Goal: Task Accomplishment & Management: Manage account settings

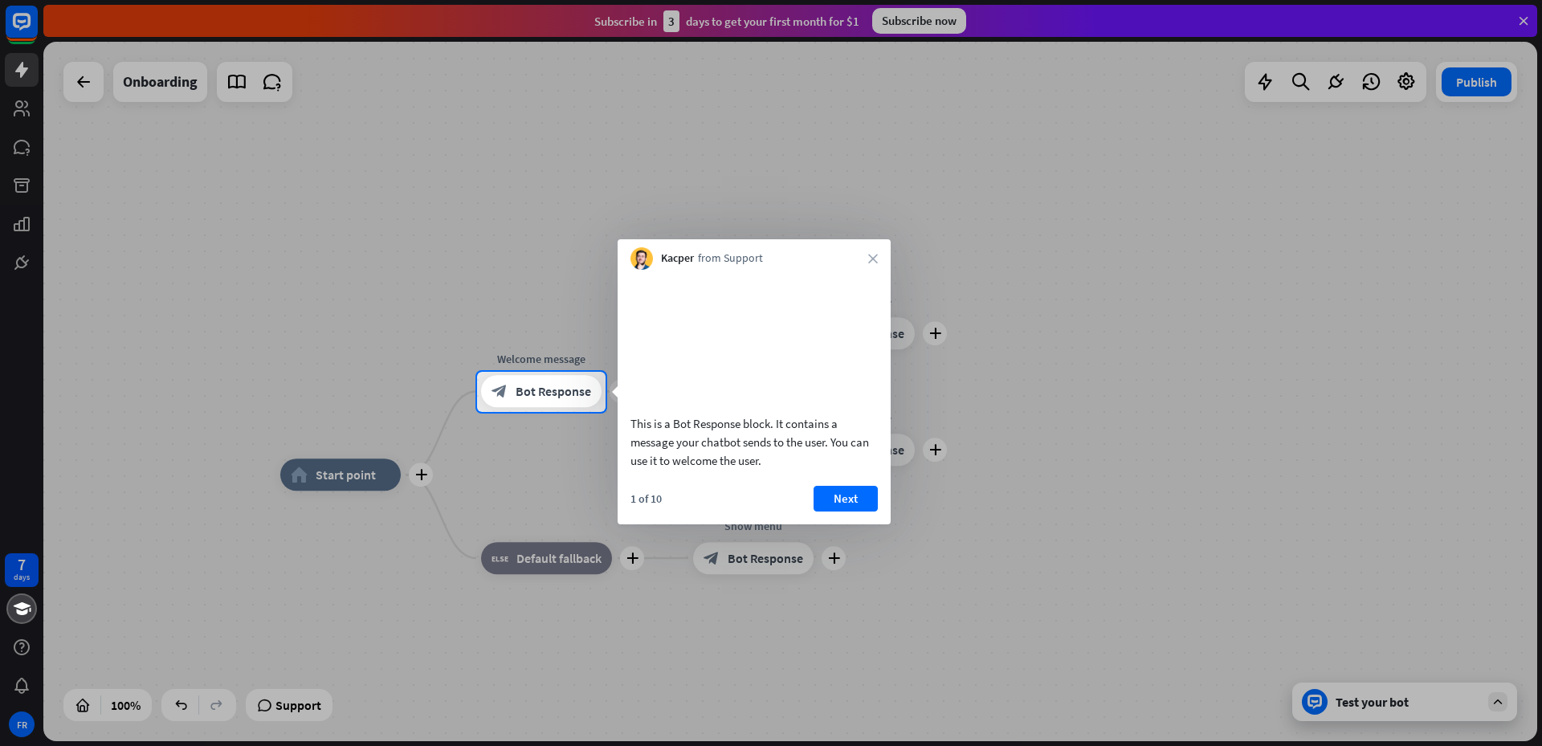
click at [907, 28] on div at bounding box center [771, 186] width 1542 height 372
click at [834, 512] on button "Next" at bounding box center [845, 499] width 64 height 26
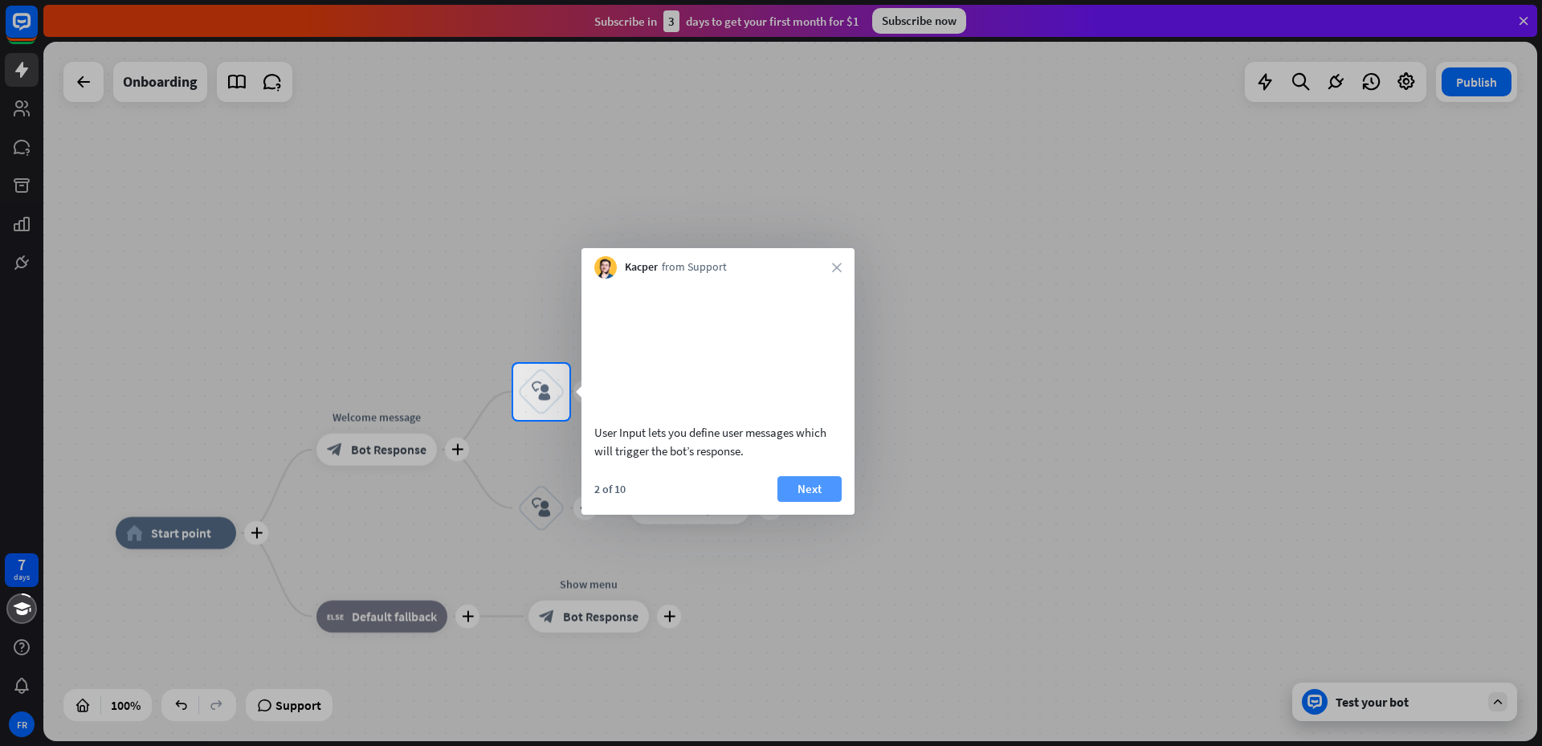
click at [810, 496] on button "Next" at bounding box center [809, 489] width 64 height 26
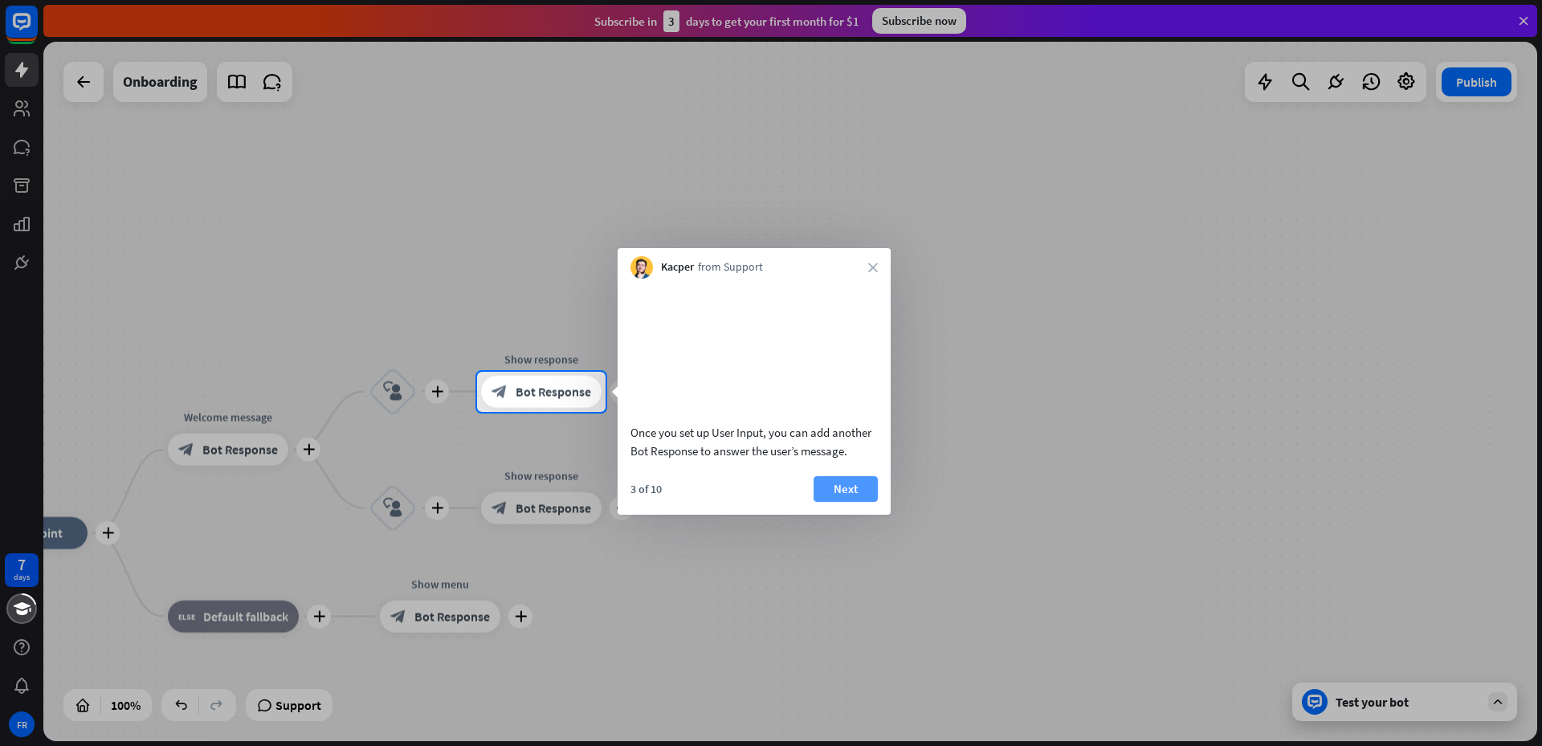
click at [831, 501] on button "Next" at bounding box center [845, 489] width 64 height 26
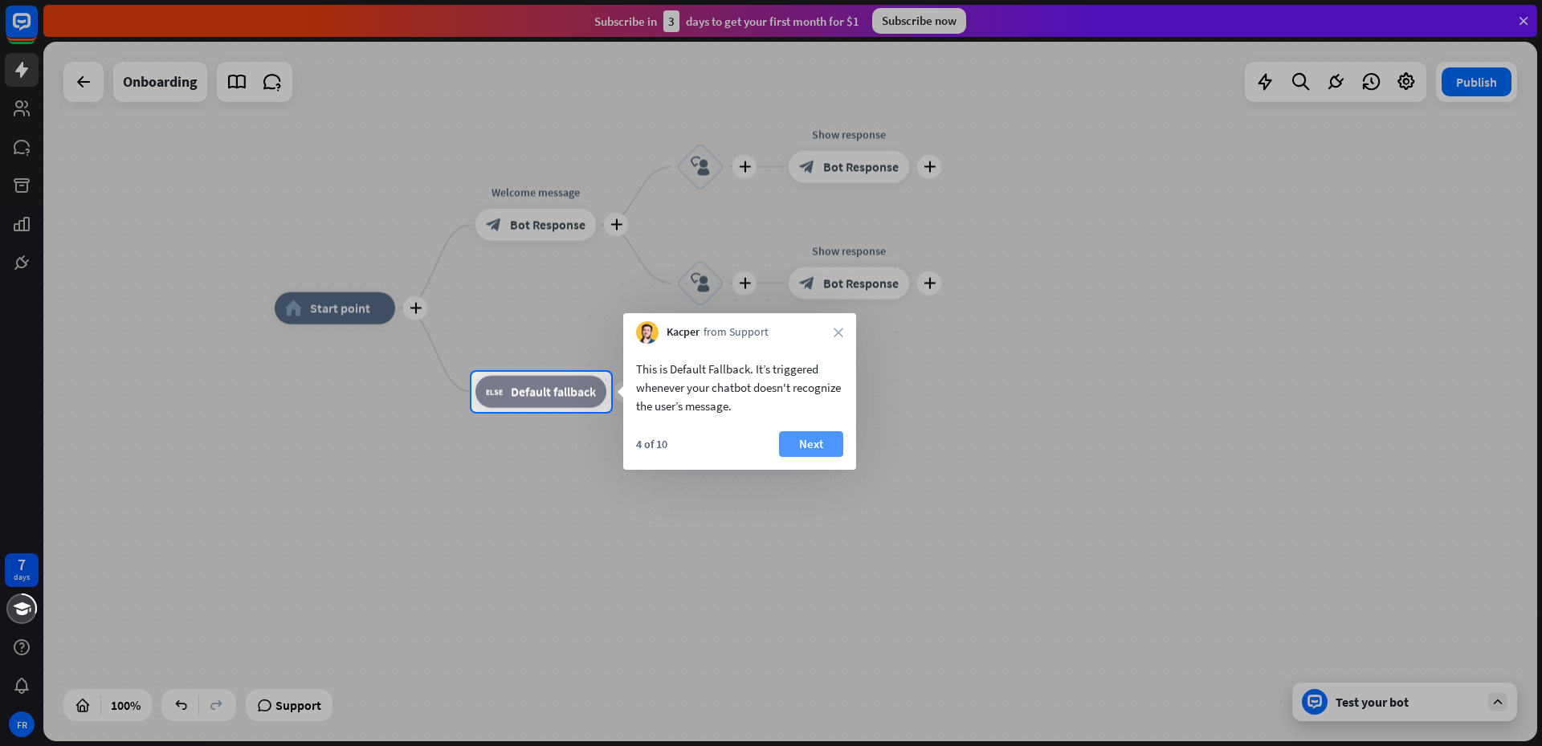
click at [801, 436] on button "Next" at bounding box center [811, 444] width 64 height 26
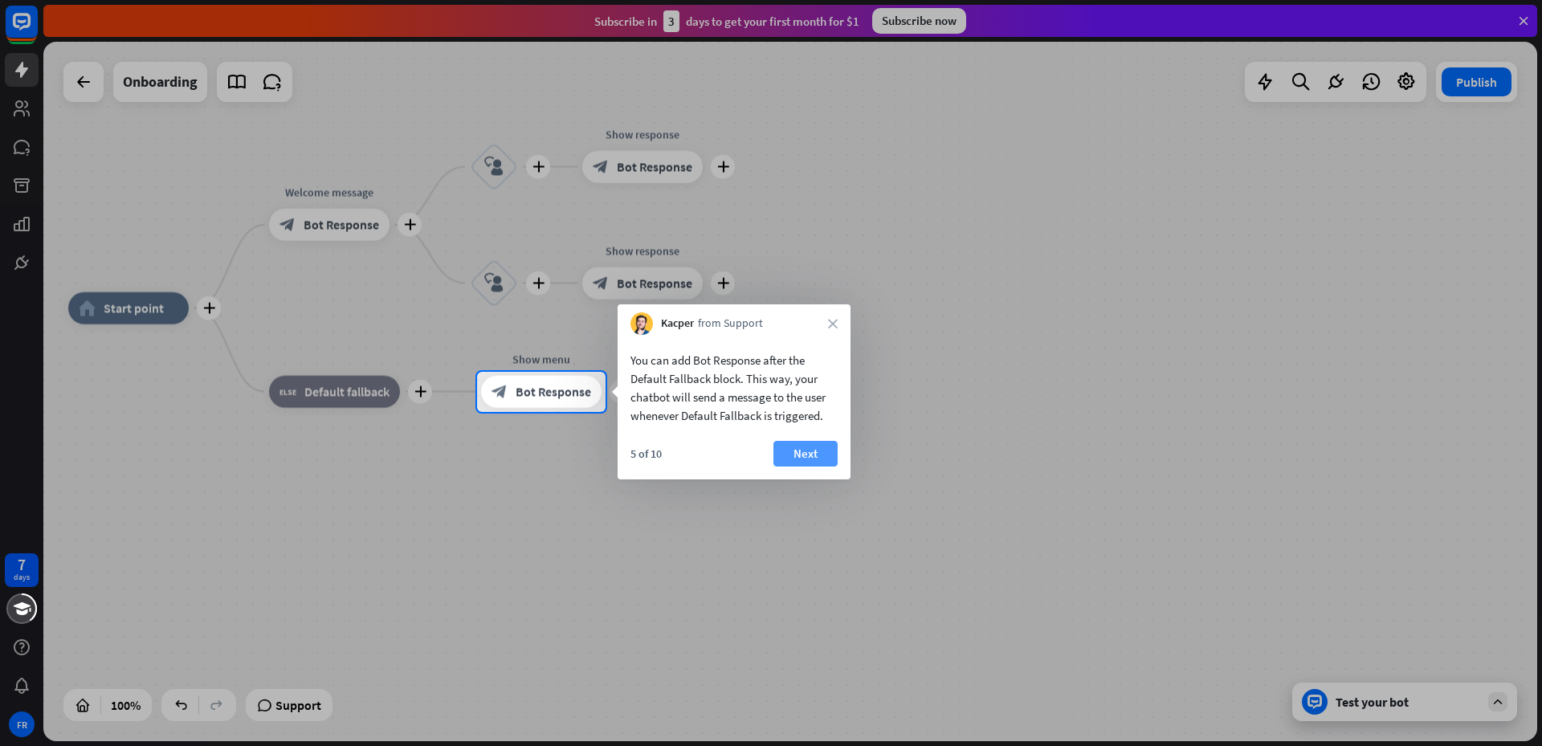
click at [796, 441] on button "Next" at bounding box center [805, 454] width 64 height 26
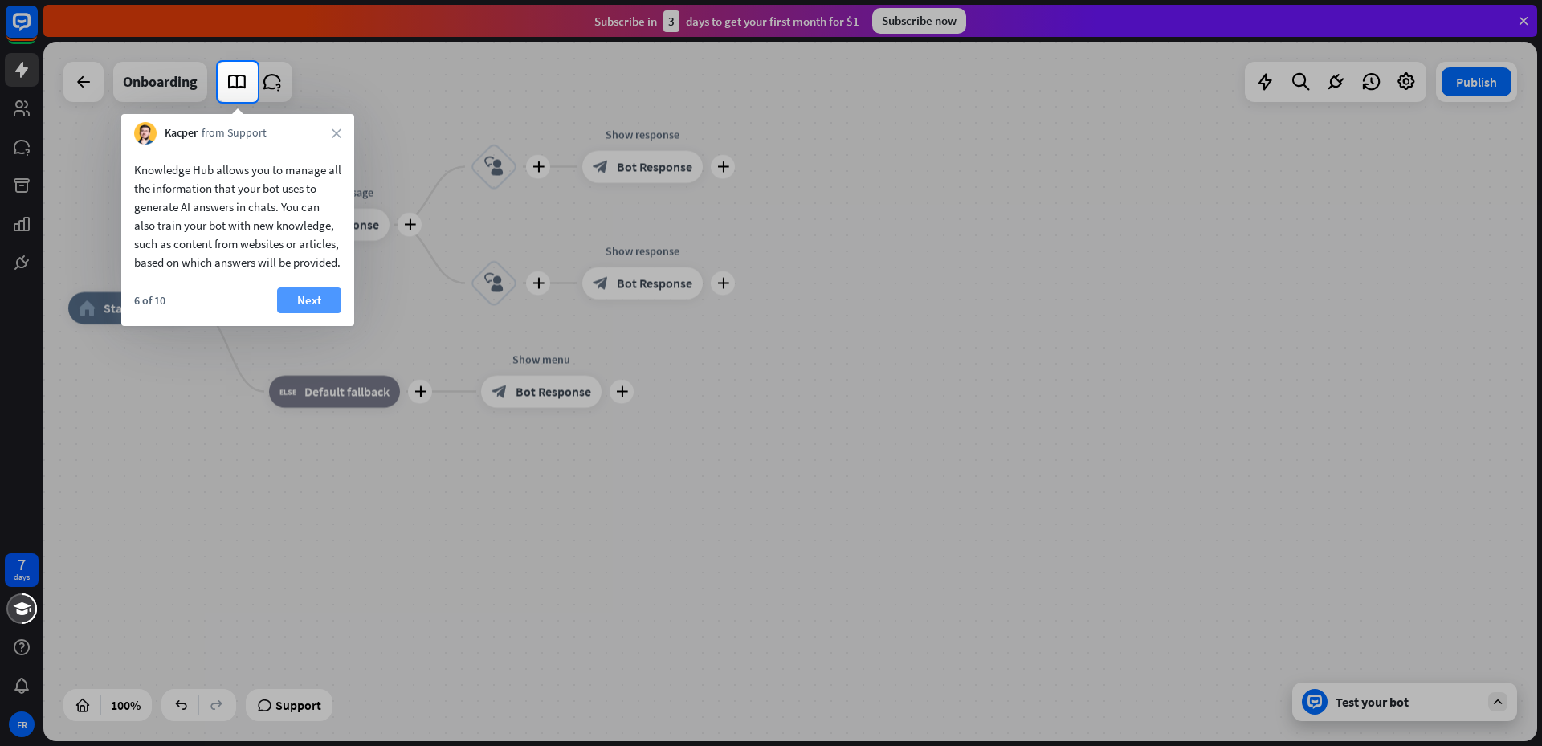
click at [320, 310] on button "Next" at bounding box center [309, 300] width 64 height 26
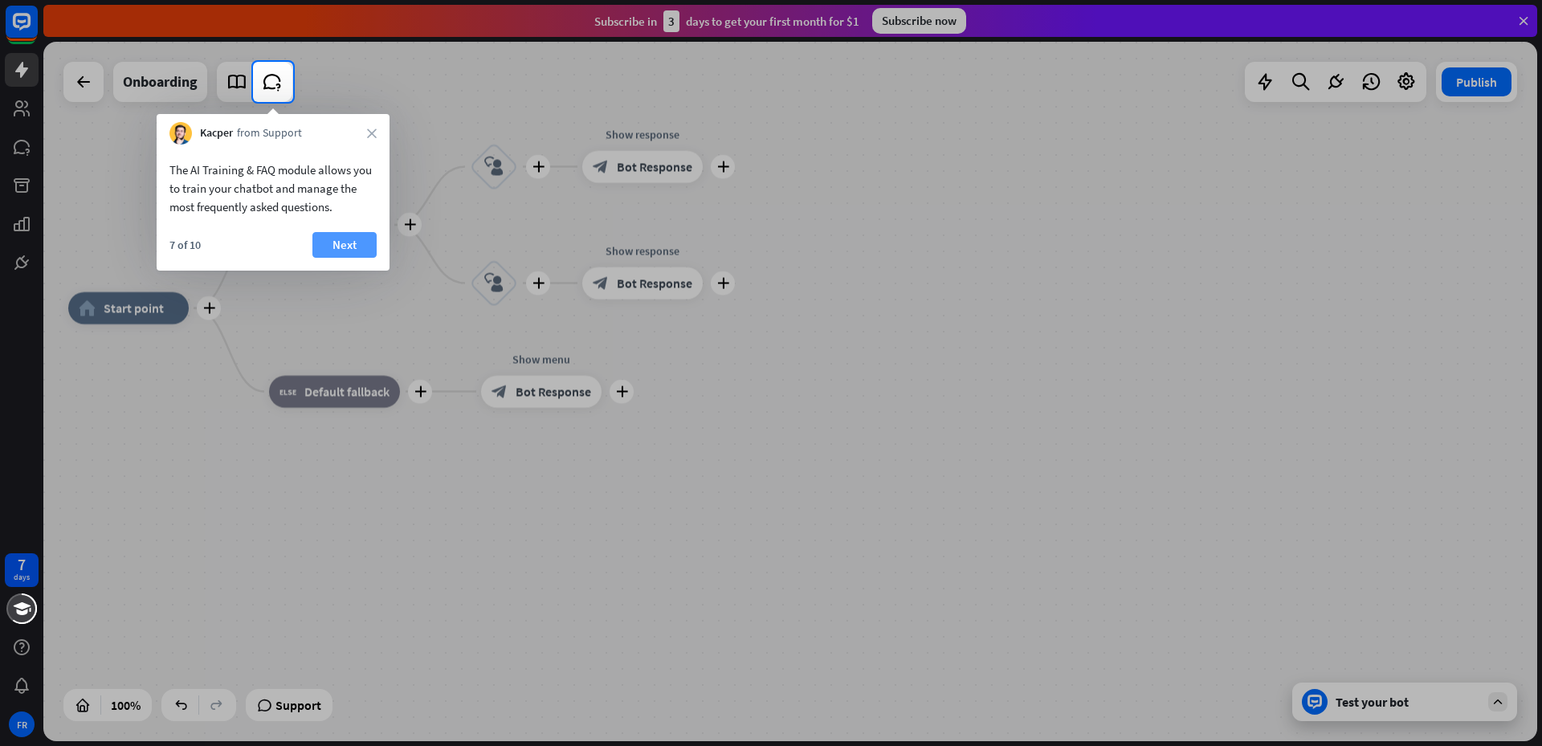
click at [350, 238] on button "Next" at bounding box center [344, 245] width 64 height 26
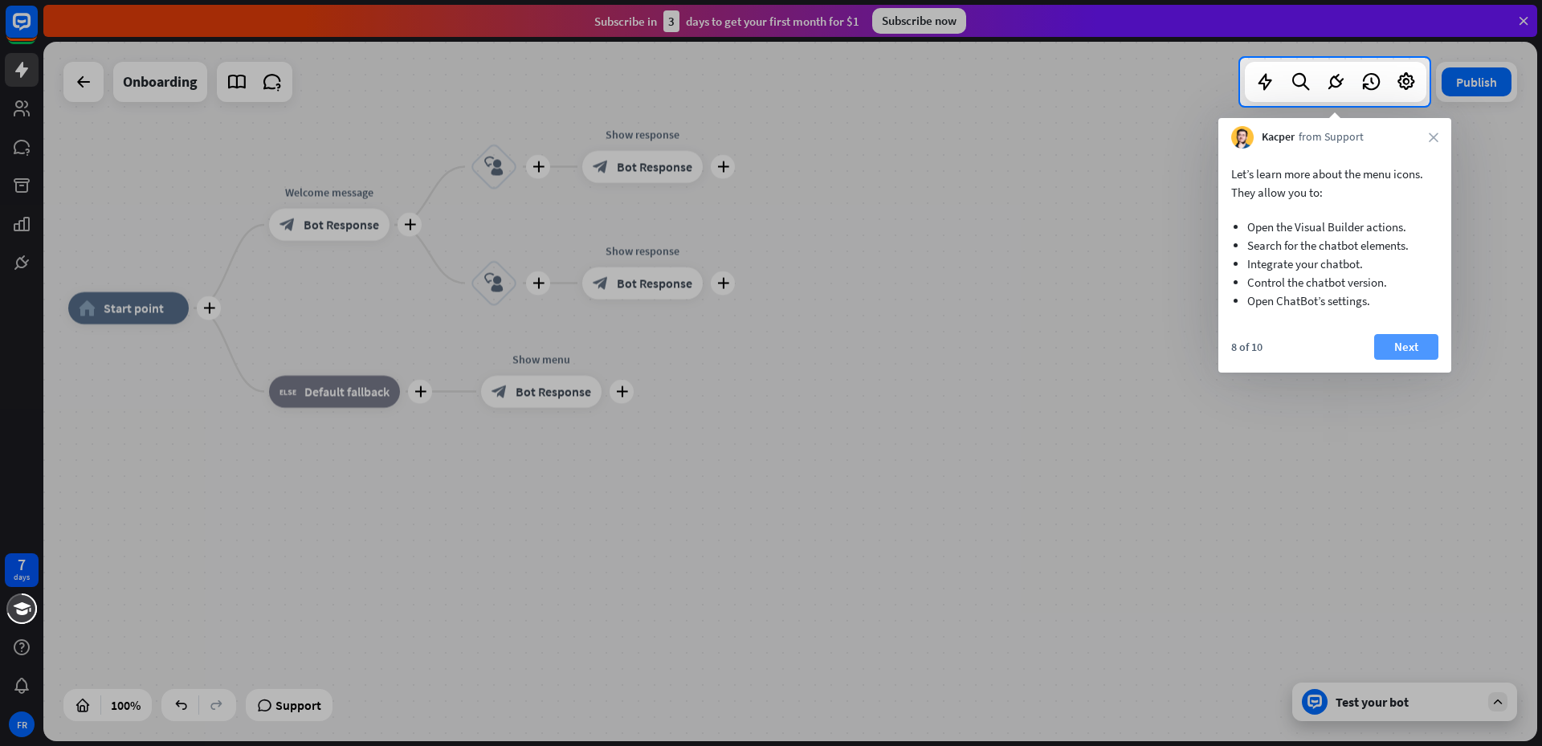
click at [1424, 355] on button "Next" at bounding box center [1406, 347] width 64 height 26
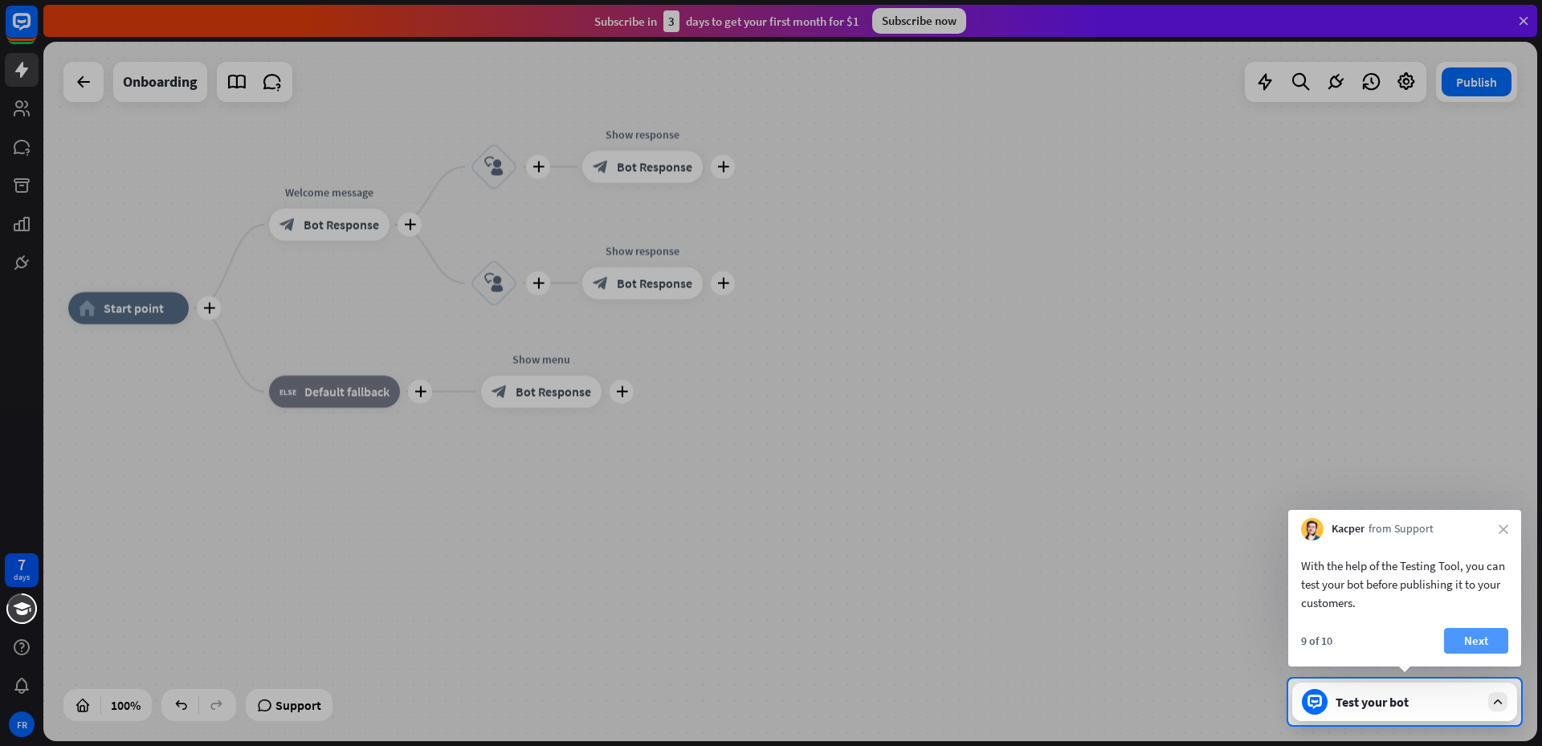
click at [1482, 628] on button "Next" at bounding box center [1476, 641] width 64 height 26
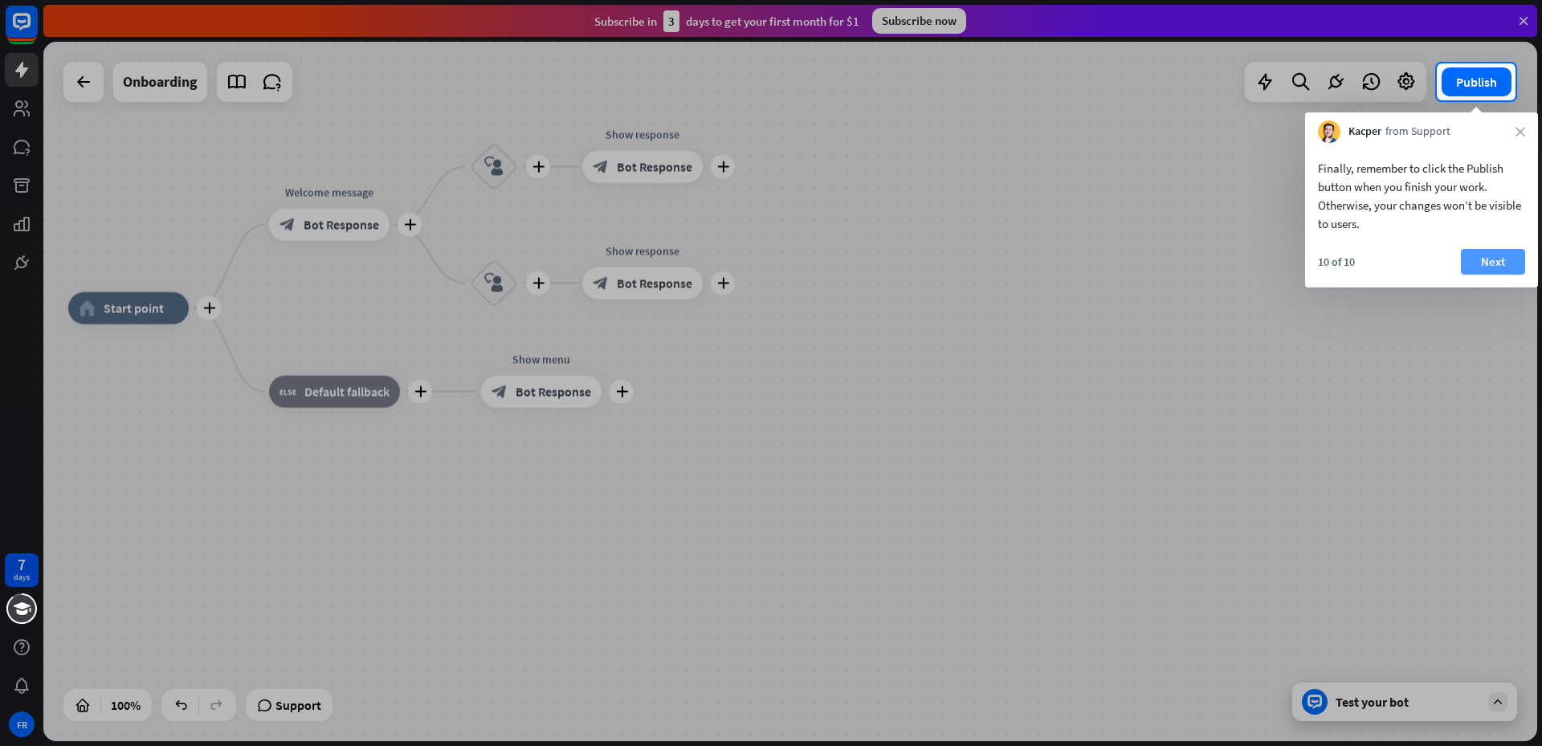
click at [1496, 255] on button "Next" at bounding box center [1493, 262] width 64 height 26
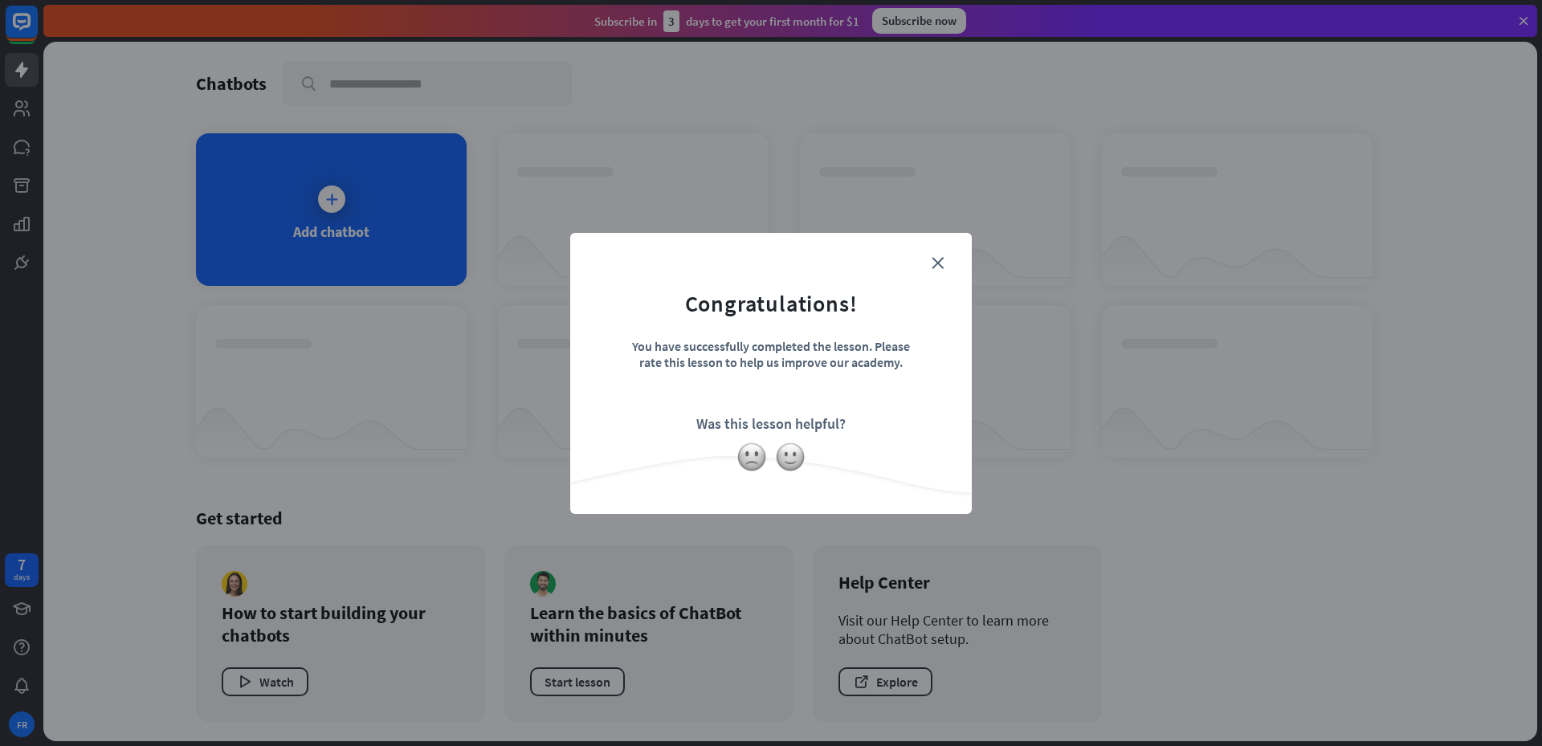
click at [931, 257] on form "Congratulations! You have successfully completed the lesson. Please rate this l…" at bounding box center [770, 349] width 361 height 192
click at [949, 259] on form "Congratulations! You have successfully completed the lesson. Please rate this l…" at bounding box center [770, 349] width 361 height 192
click at [940, 257] on icon "close" at bounding box center [937, 263] width 12 height 12
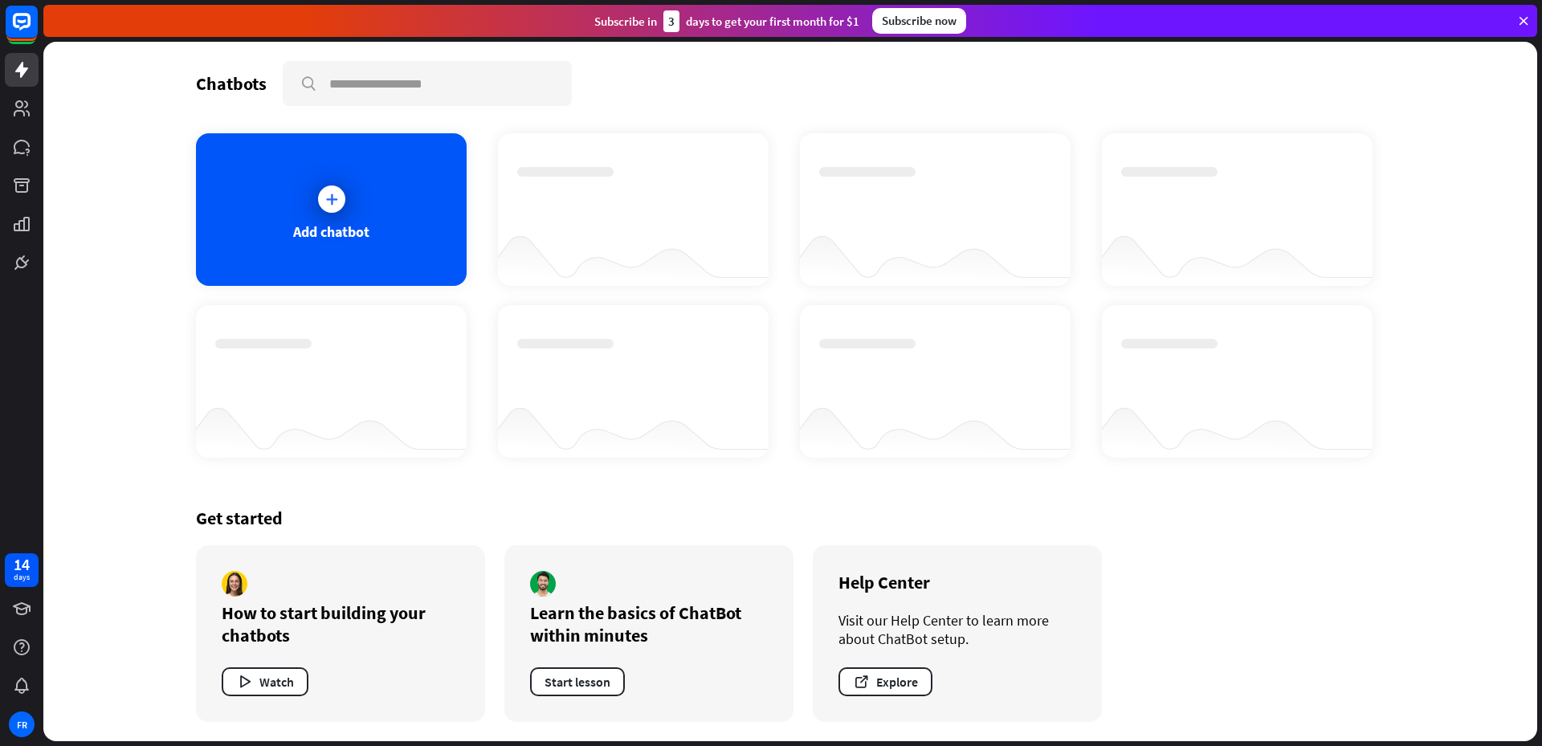
click at [869, 24] on div "Subscribe [DATE] to get your first month for $1 Subscribe now" at bounding box center [790, 21] width 1494 height 32
click at [892, 24] on div "Subscribe now" at bounding box center [919, 21] width 94 height 26
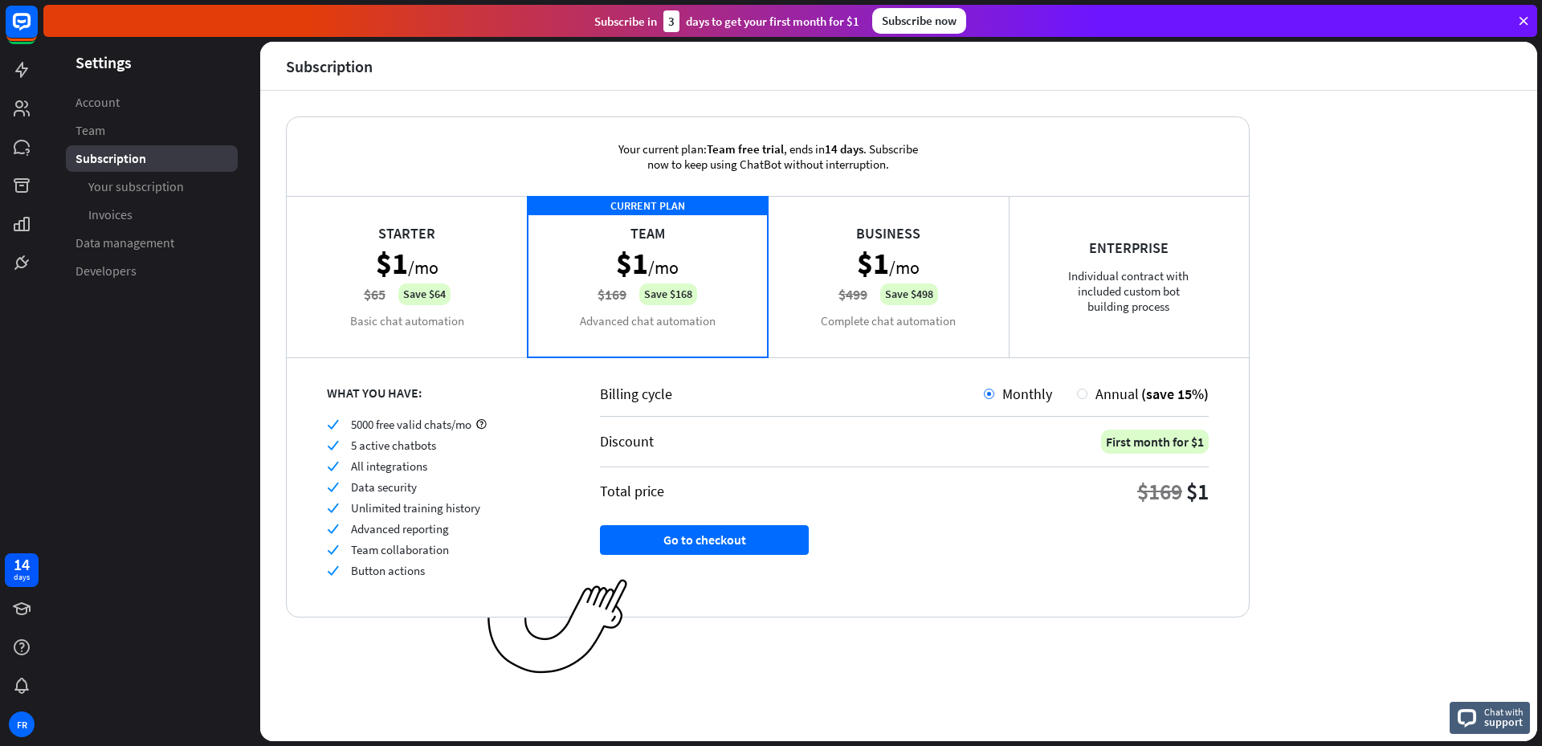
click at [408, 279] on div "Starter $1 /mo $65 Save $64 Basic chat automation" at bounding box center [407, 276] width 241 height 161
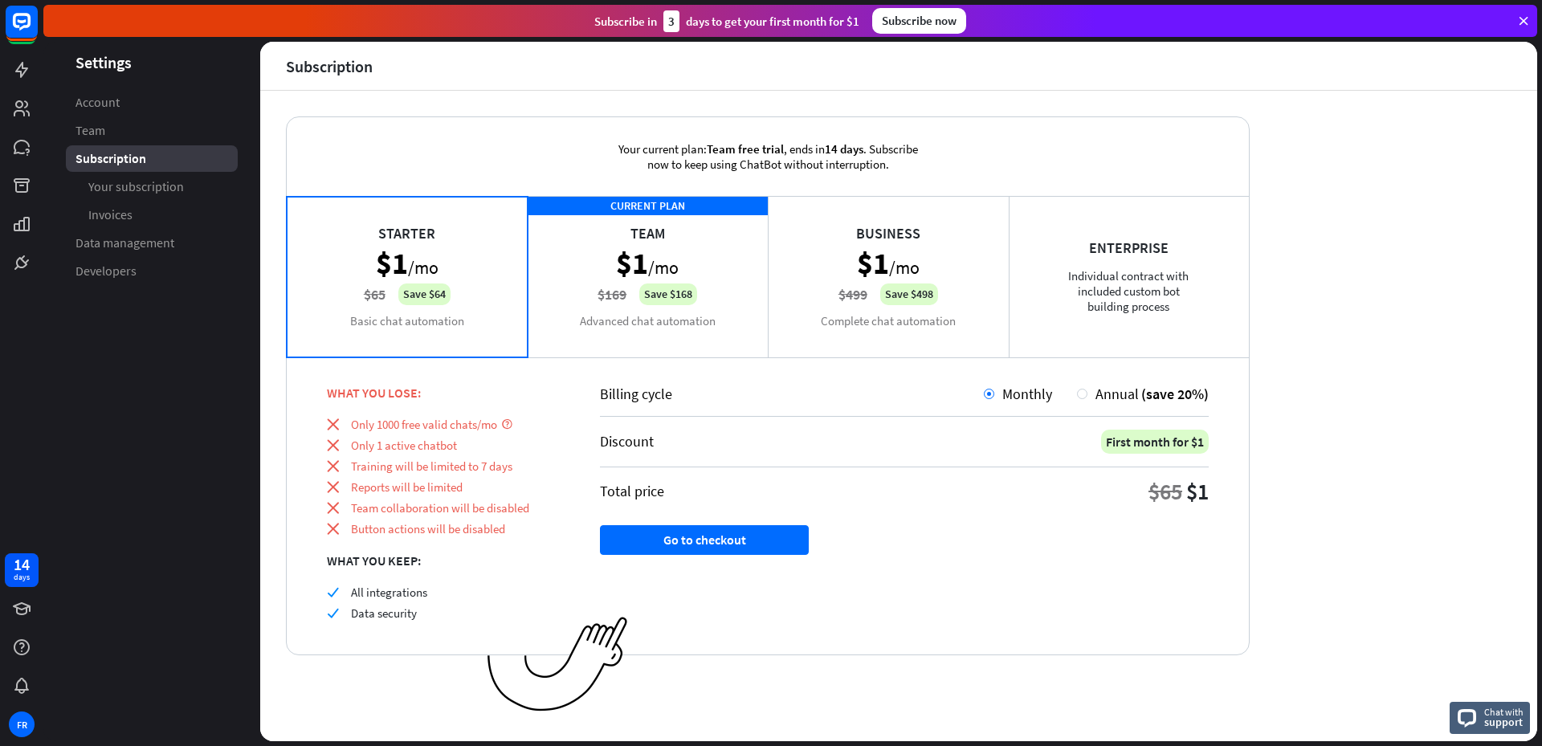
click at [607, 291] on div "CURRENT PLAN Team $1 /mo $169 Save $168 Advanced chat automation" at bounding box center [648, 276] width 241 height 161
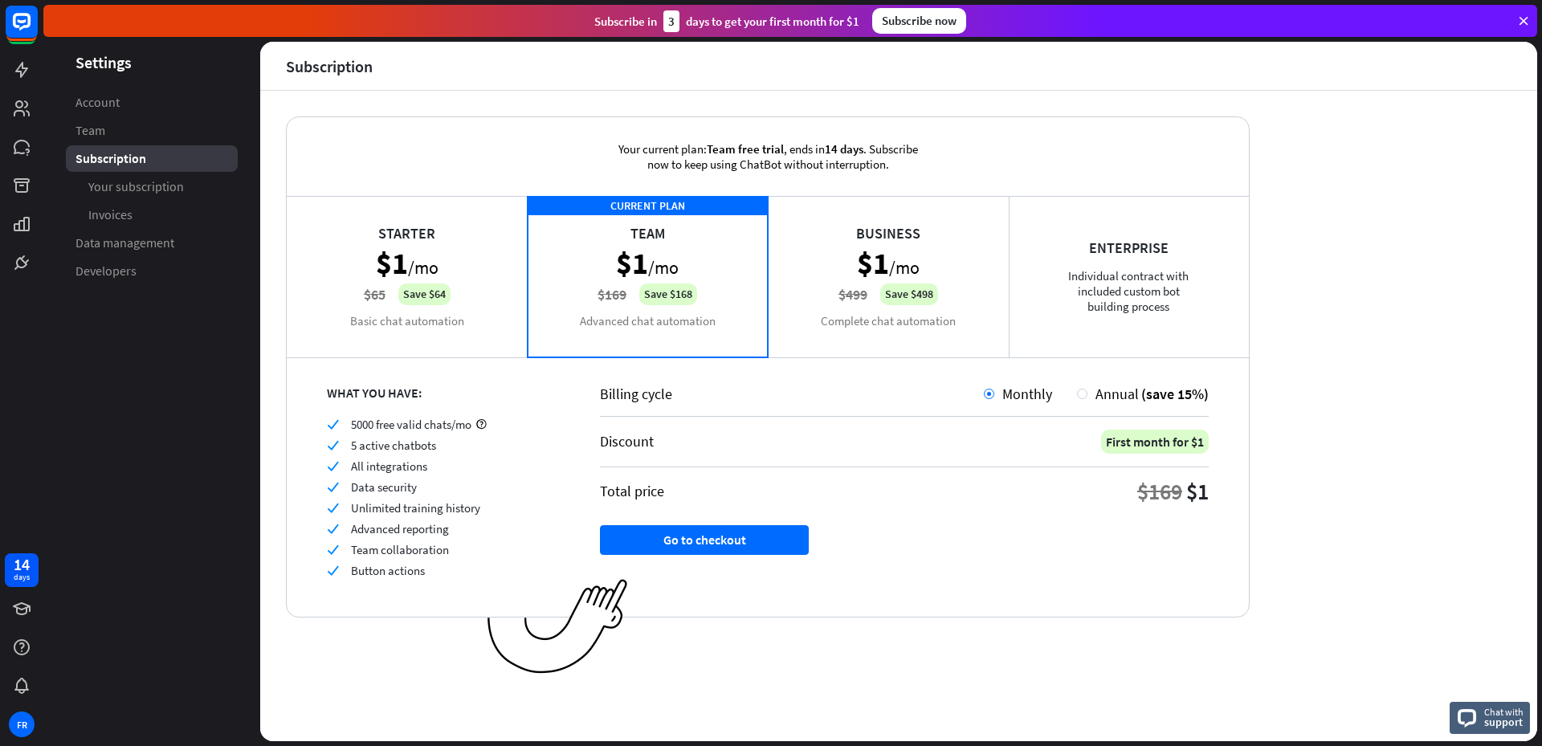
click at [833, 287] on div "Business $1 /mo $499 Save $498 Complete chat automation" at bounding box center [888, 276] width 241 height 161
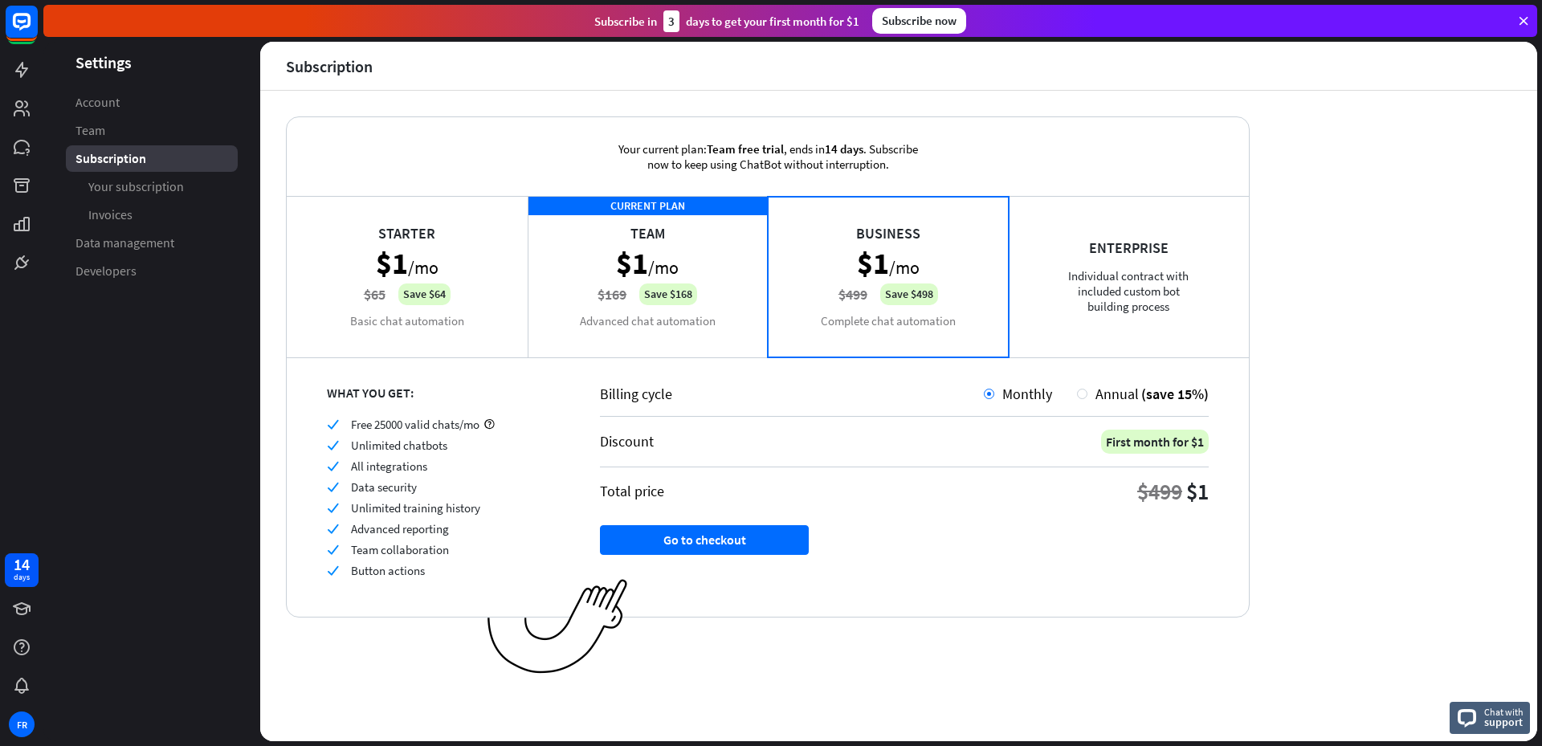
click at [1044, 286] on div "Enterprise Individual contract with included custom bot building process" at bounding box center [1129, 276] width 241 height 161
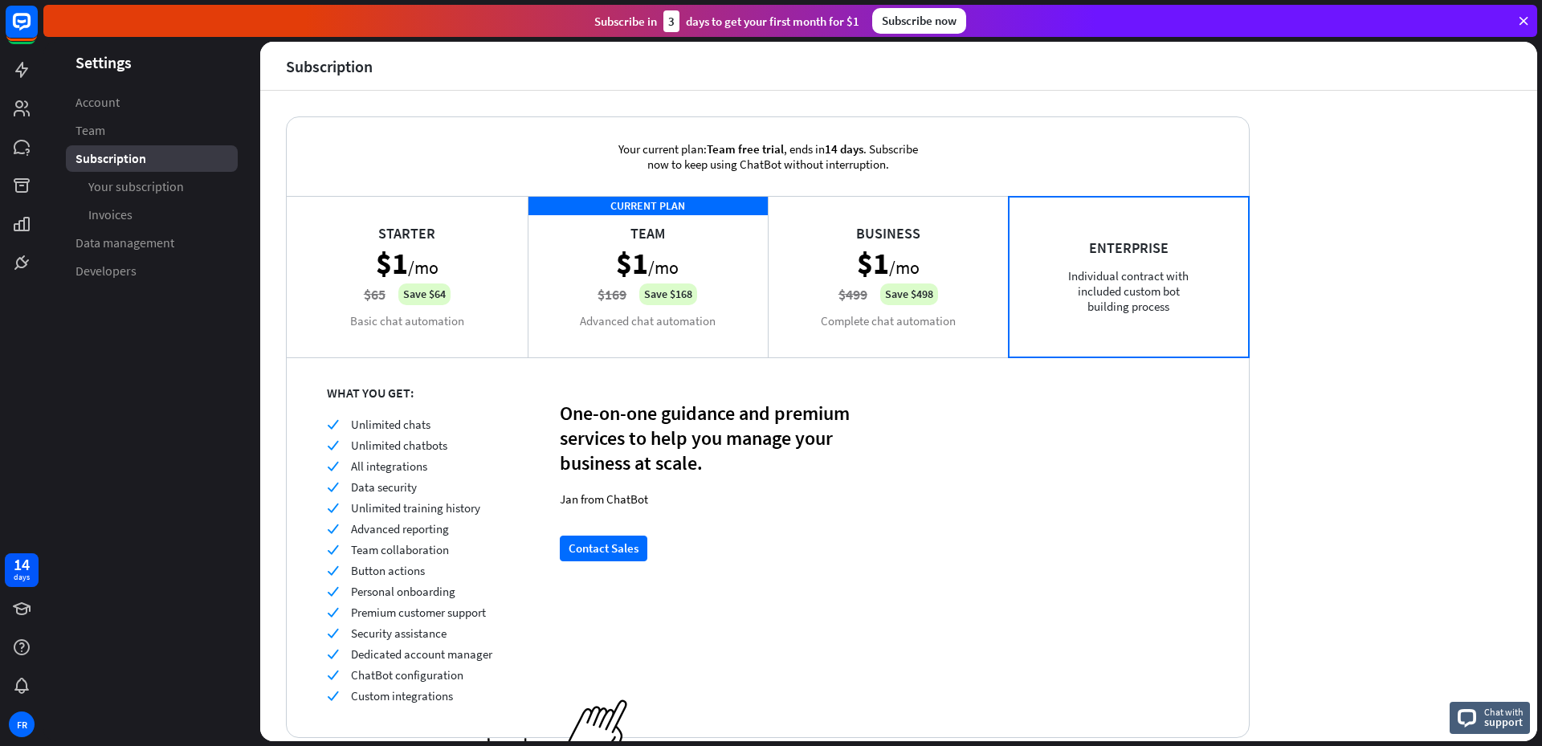
click at [854, 274] on div "Business $1 /mo $499 Save $498 Complete chat automation" at bounding box center [888, 276] width 241 height 161
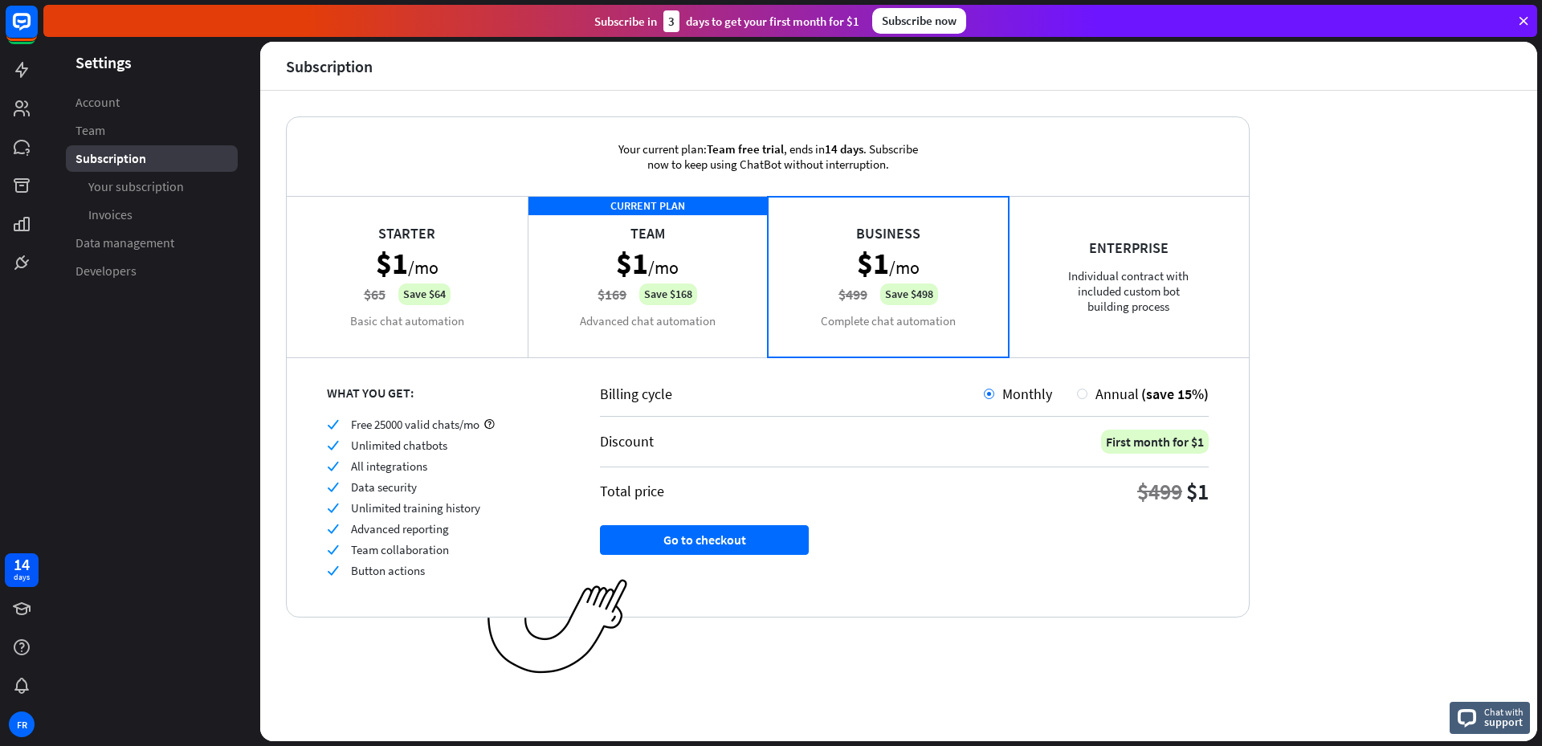
click at [660, 269] on div "CURRENT PLAN Team $1 /mo $169 Save $168 Advanced chat automation" at bounding box center [648, 276] width 241 height 161
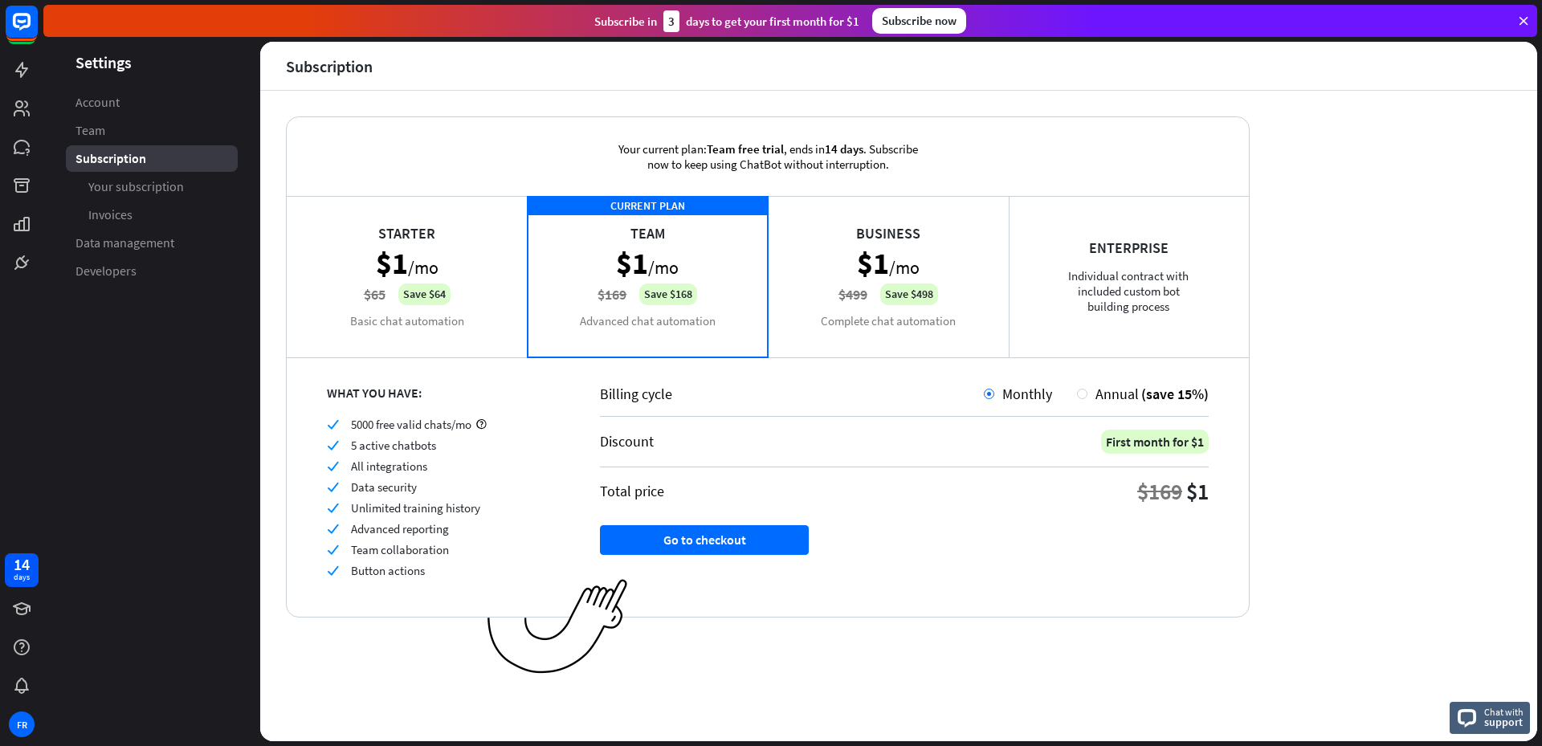
click at [459, 266] on div "Starter $1 /mo $65 Save $64 Basic chat automation" at bounding box center [407, 276] width 241 height 161
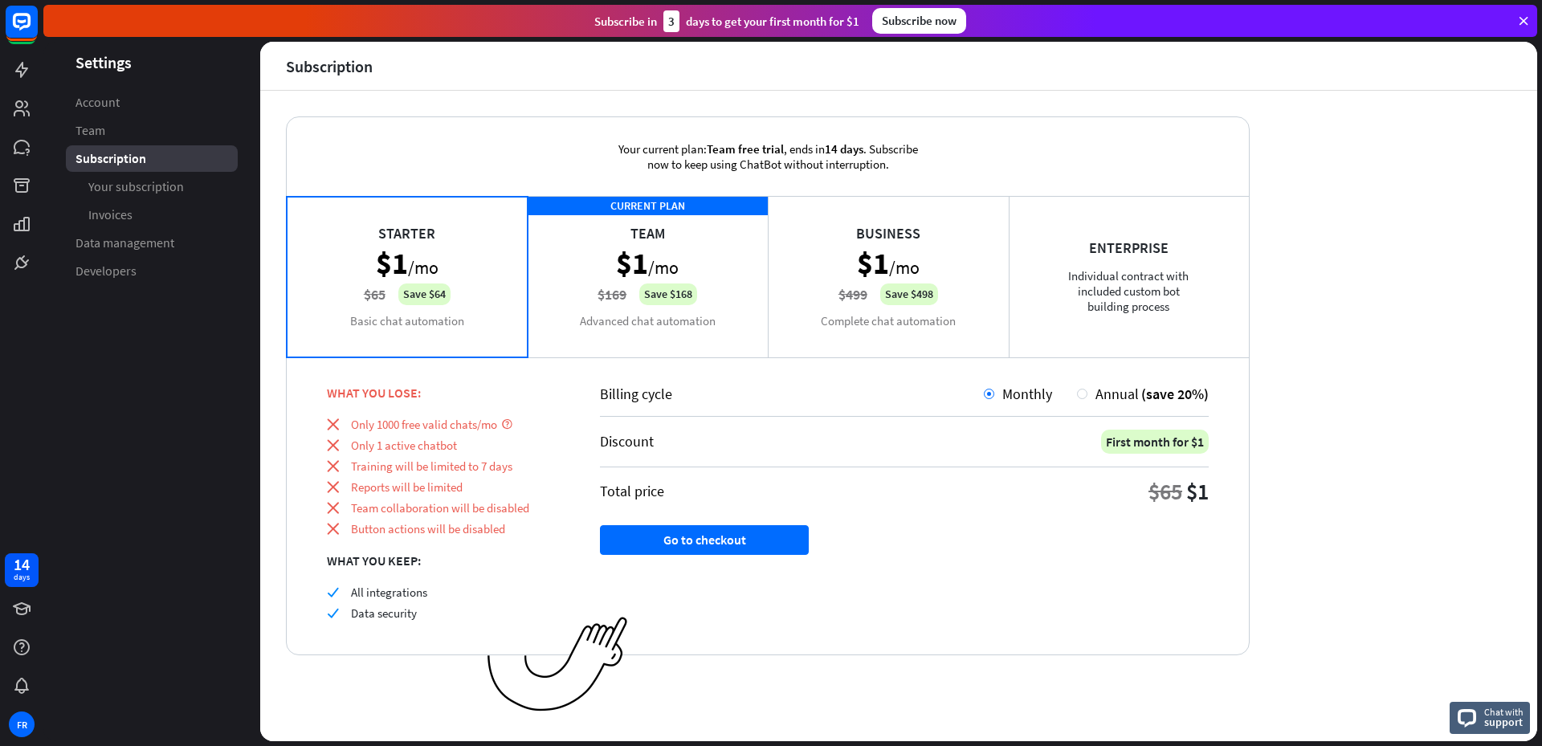
click at [569, 303] on div "CURRENT PLAN Team $1 /mo $169 Save $168 Advanced chat automation" at bounding box center [648, 276] width 241 height 161
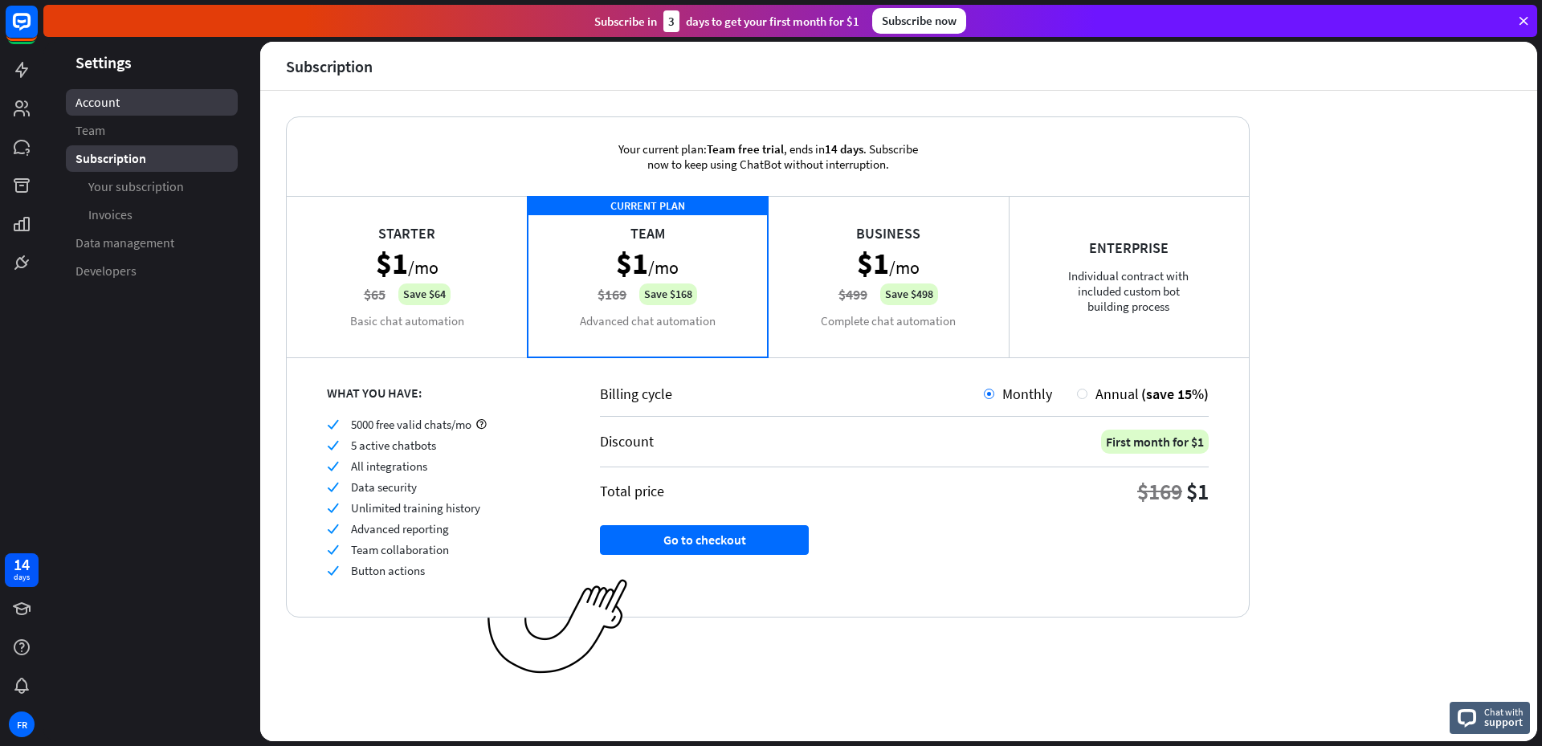
click at [104, 102] on span "Account" at bounding box center [97, 102] width 44 height 17
